Goal: Transaction & Acquisition: Purchase product/service

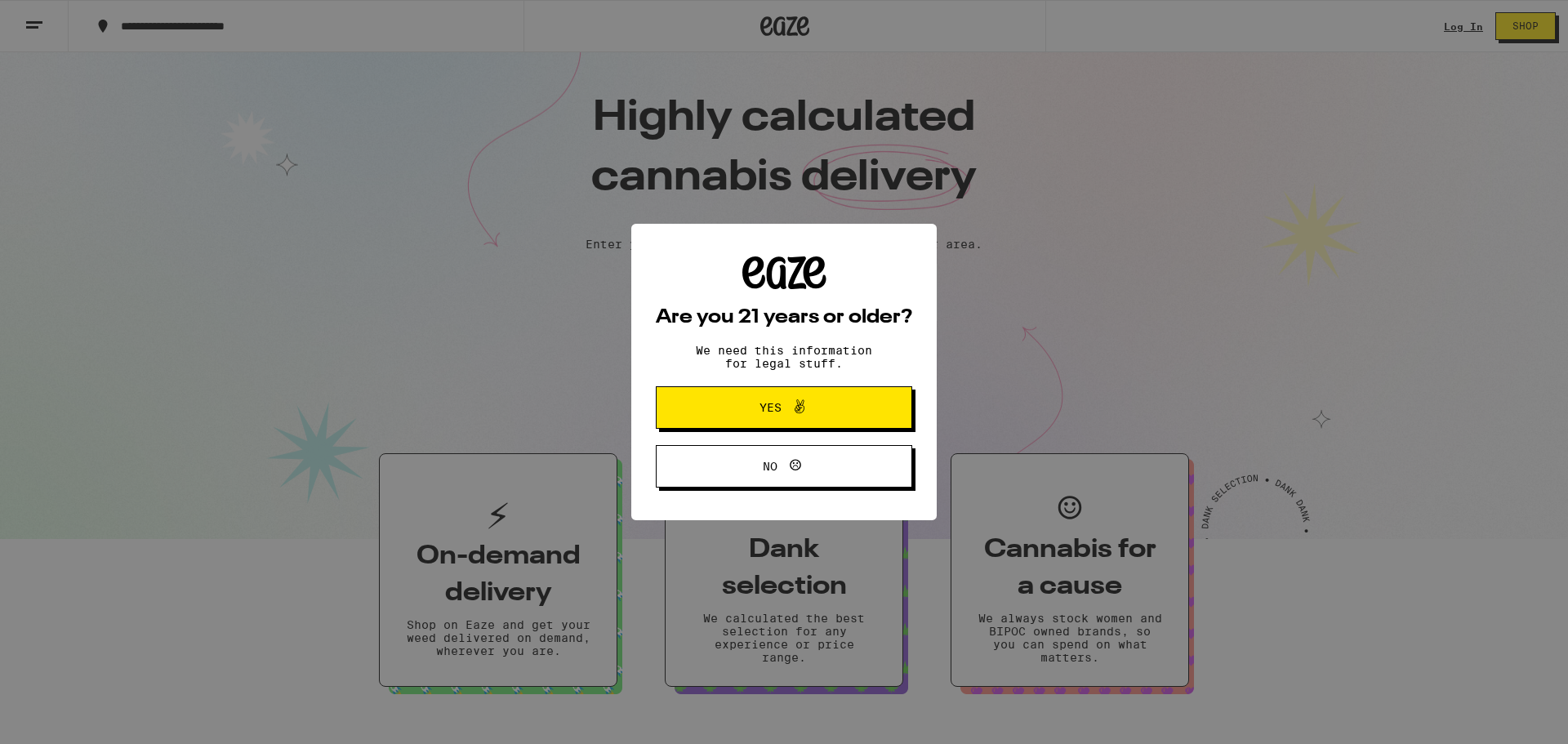
click at [731, 408] on span "Yes" at bounding box center [784, 408] width 124 height 21
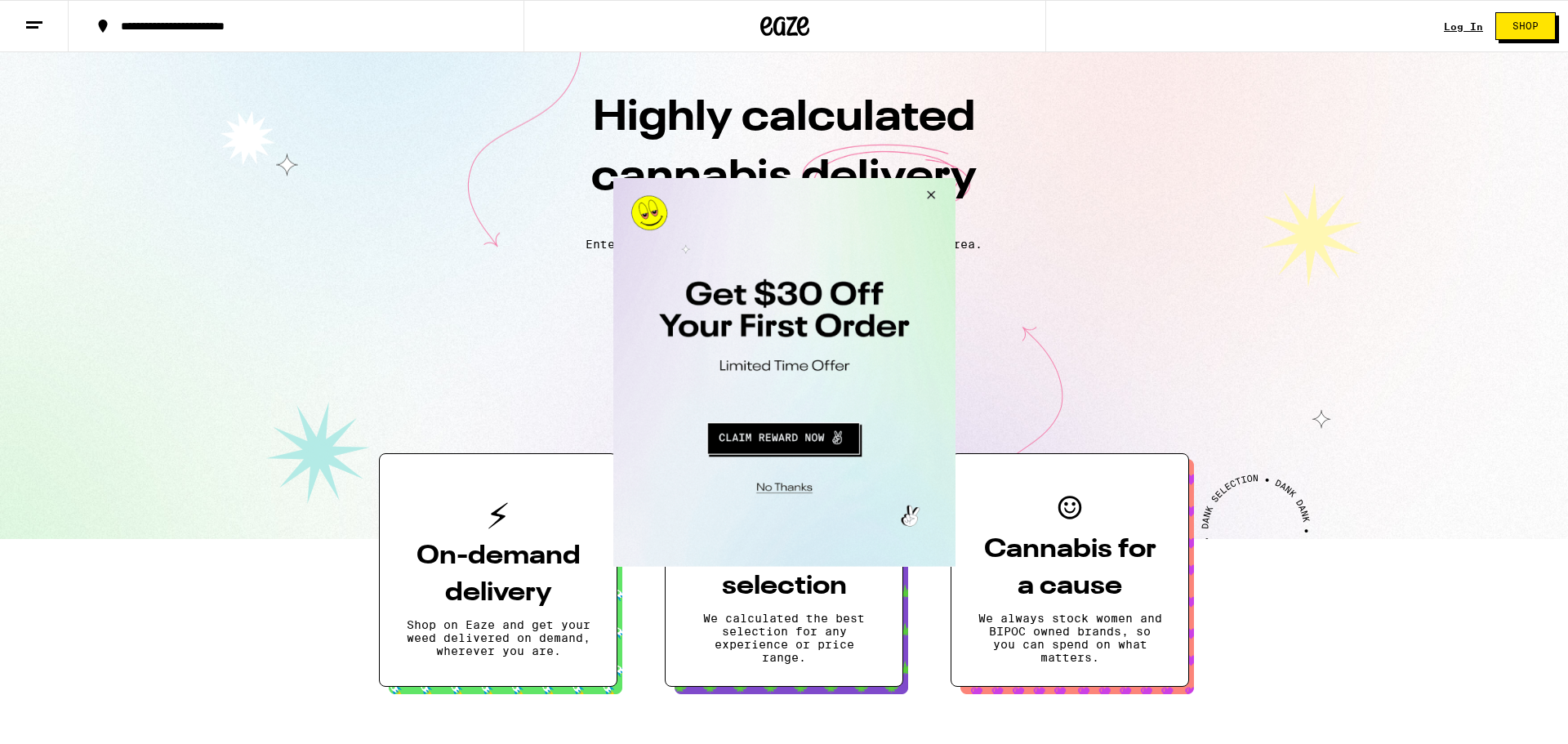
click at [931, 187] on button "Close Modal" at bounding box center [927, 197] width 44 height 39
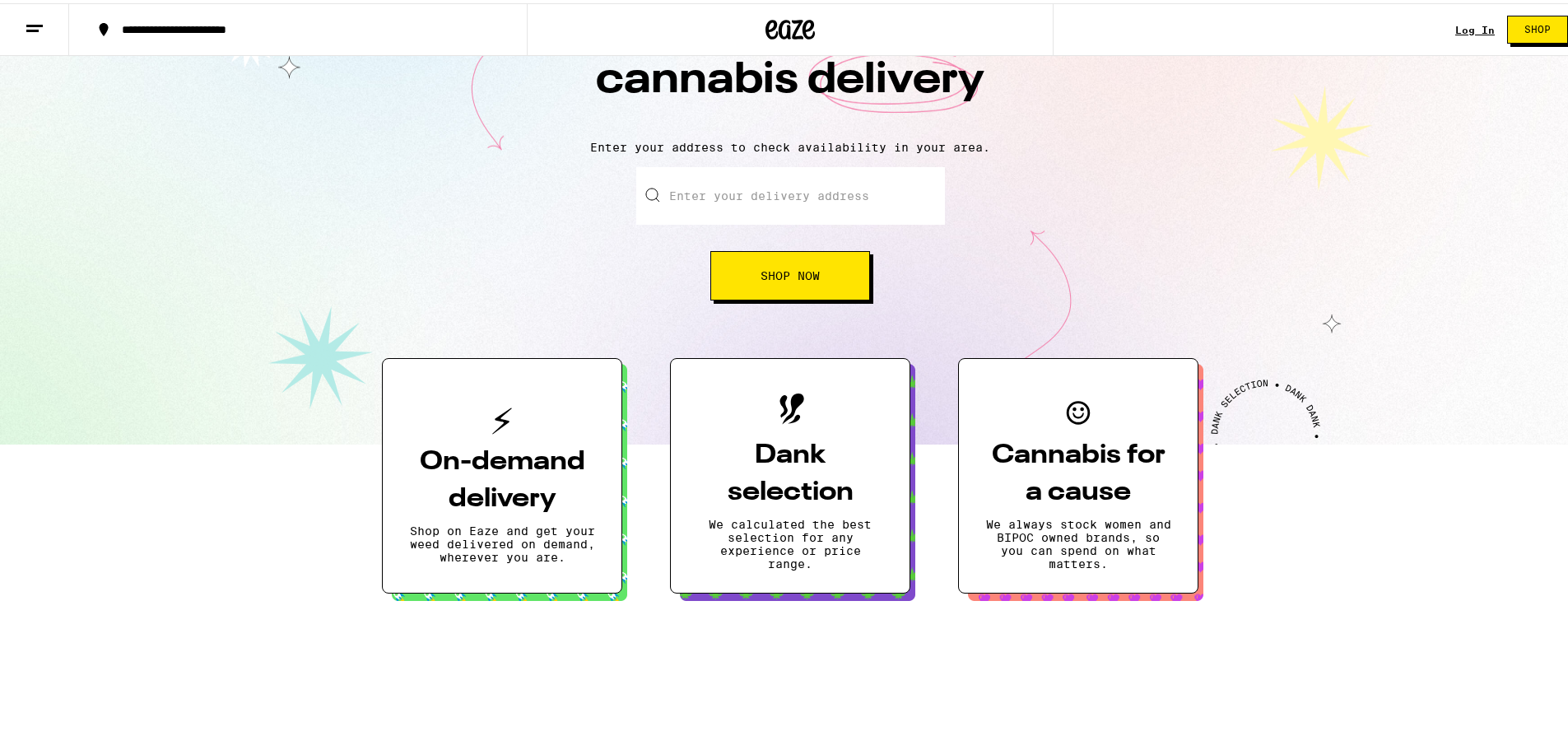
scroll to position [82, 0]
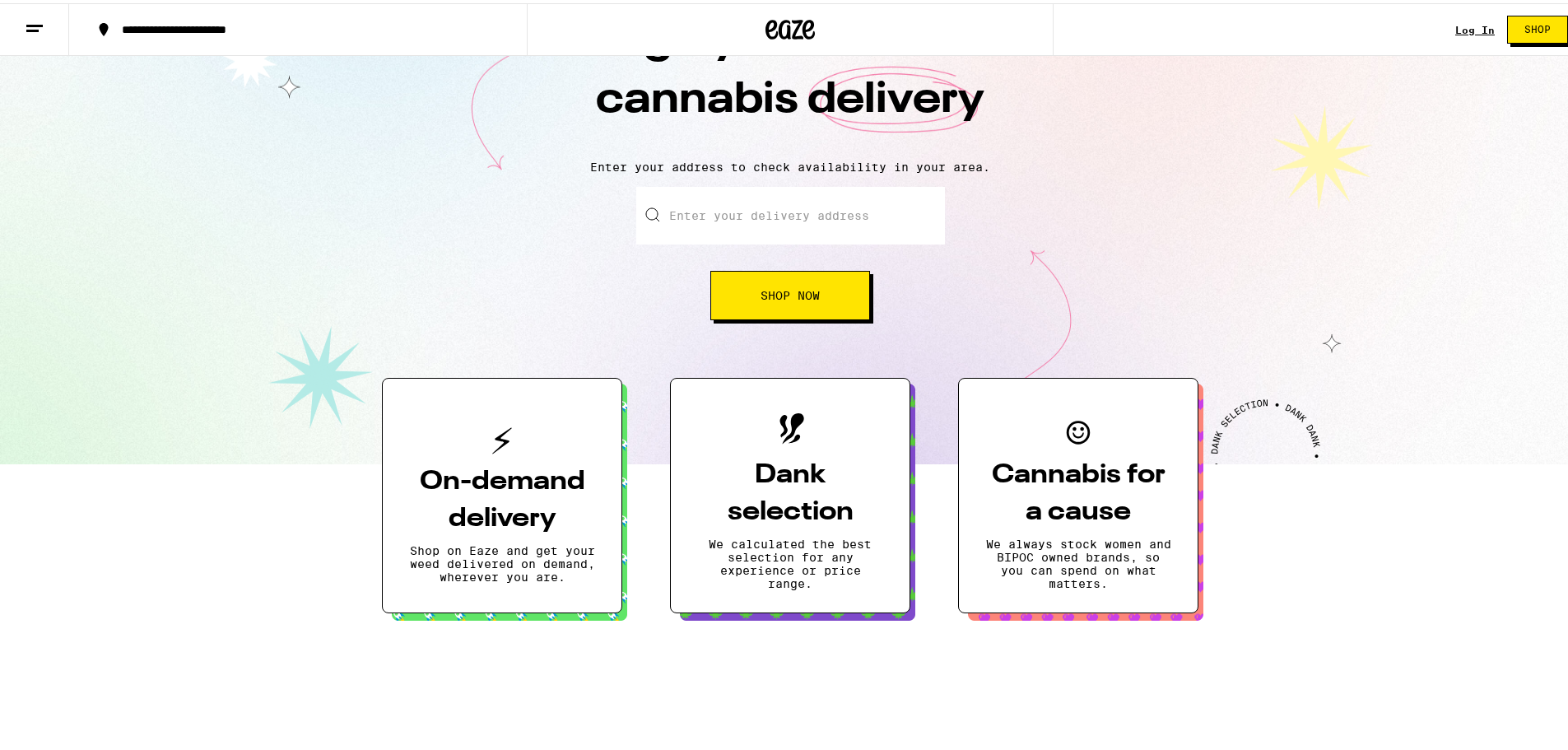
click at [29, 22] on line at bounding box center [35, 22] width 17 height 0
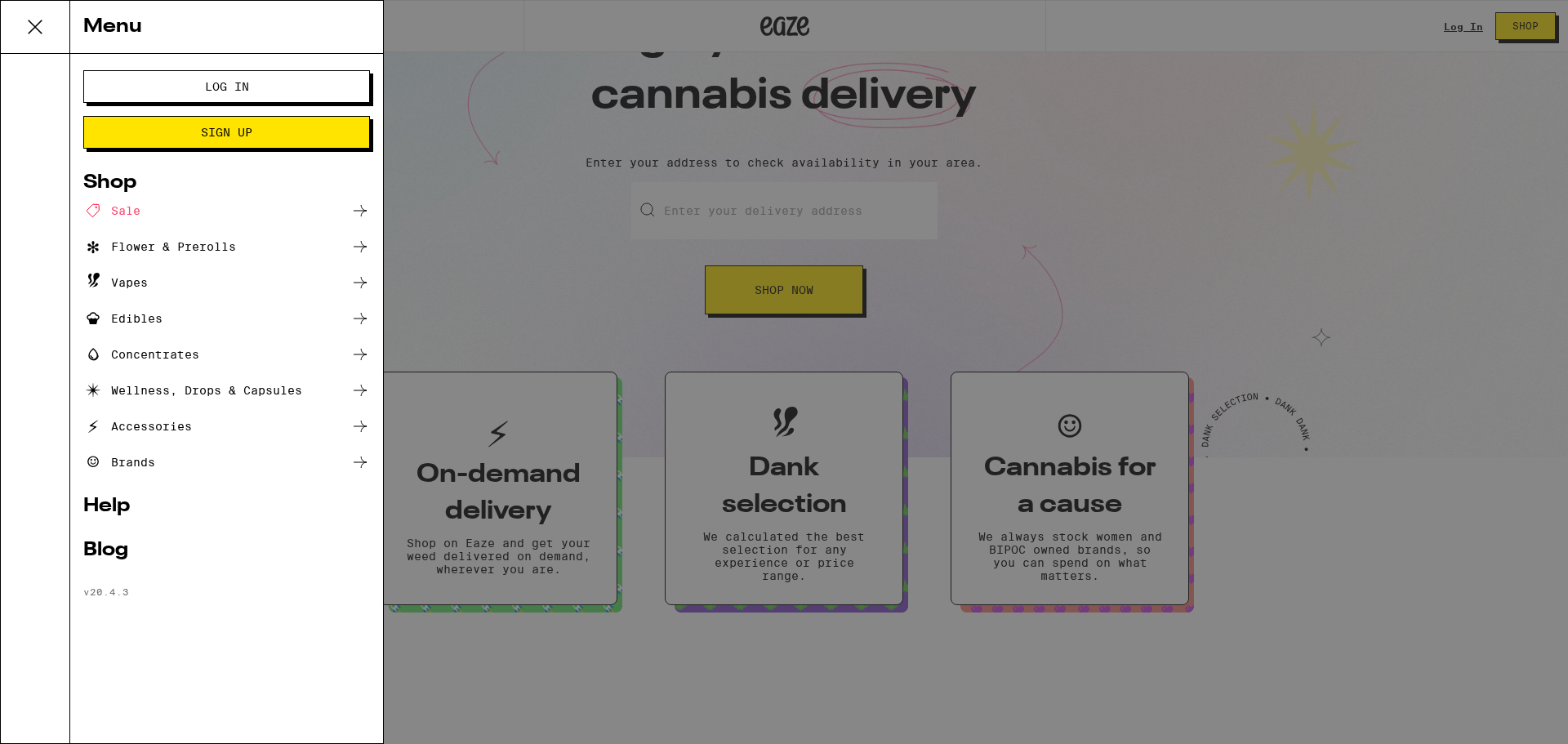
click at [520, 262] on div "Menu Log In Sign Up Shop Sale Flower & Prerolls Vapes Edibles Concentrates Well…" at bounding box center [784, 372] width 1568 height 744
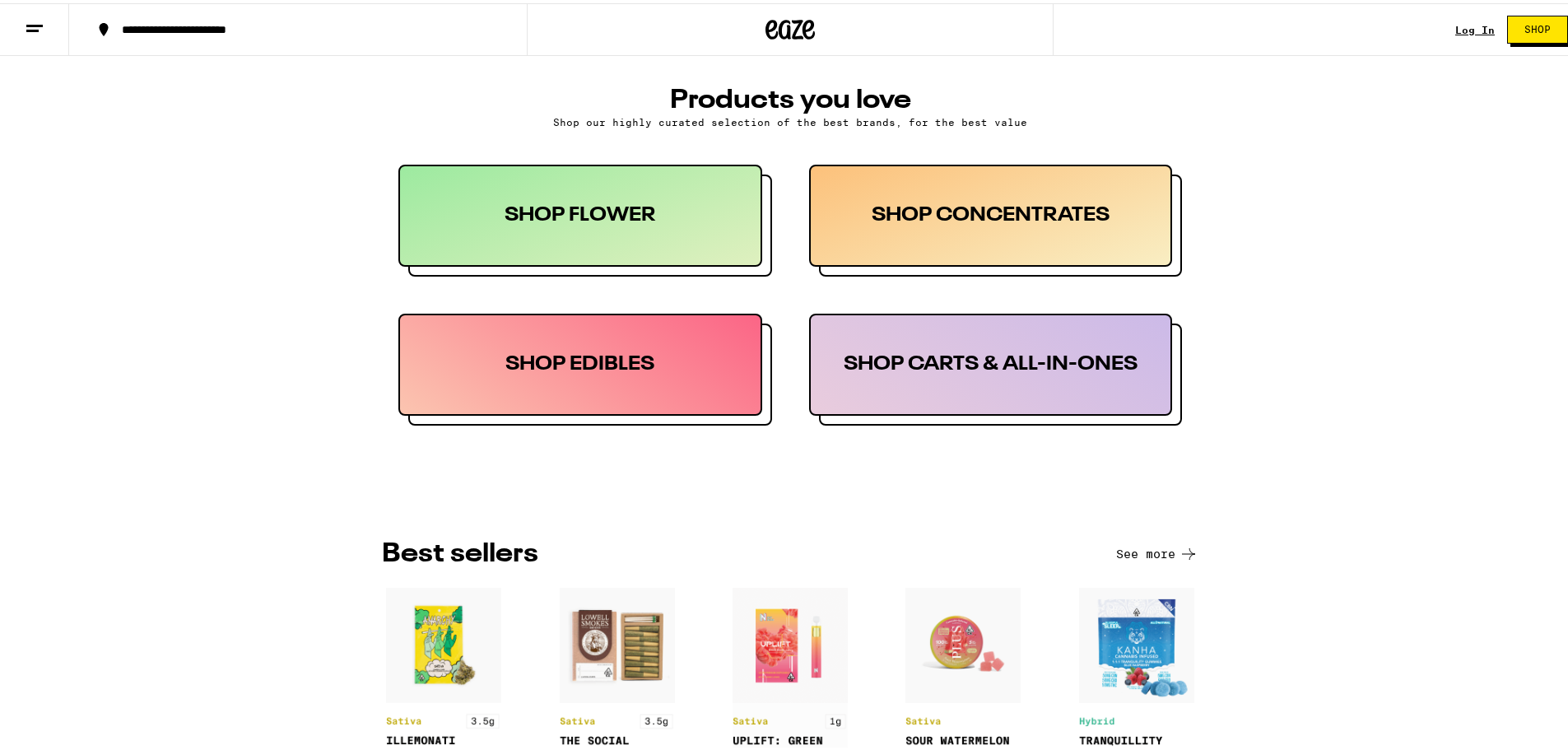
scroll to position [906, 0]
